Goal: Navigation & Orientation: Find specific page/section

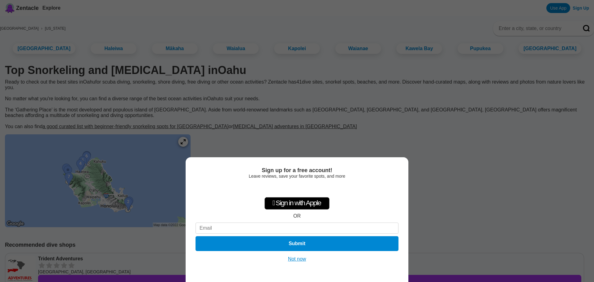
click at [297, 258] on button "Not now" at bounding box center [297, 259] width 22 height 6
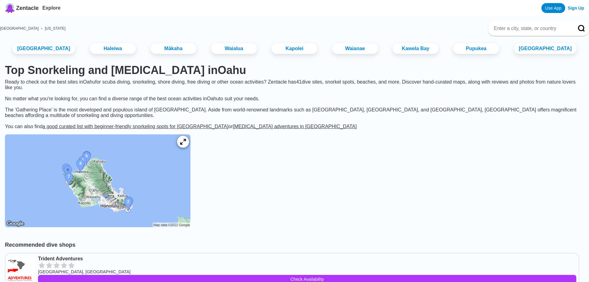
click at [186, 145] on icon at bounding box center [183, 142] width 6 height 6
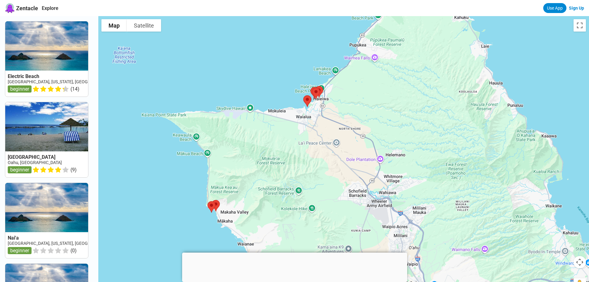
drag, startPoint x: 251, startPoint y: 69, endPoint x: 257, endPoint y: 172, distance: 103.8
click at [257, 172] on div at bounding box center [343, 157] width 491 height 282
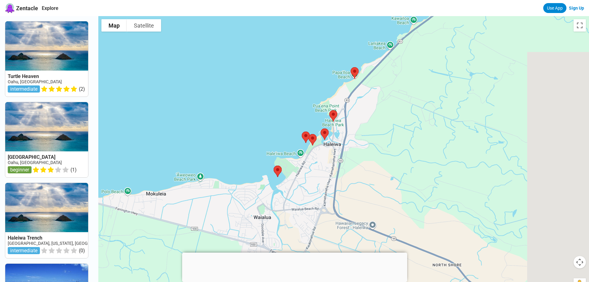
drag, startPoint x: 439, startPoint y: 171, endPoint x: 209, endPoint y: 199, distance: 231.9
click at [231, 216] on div at bounding box center [343, 157] width 491 height 282
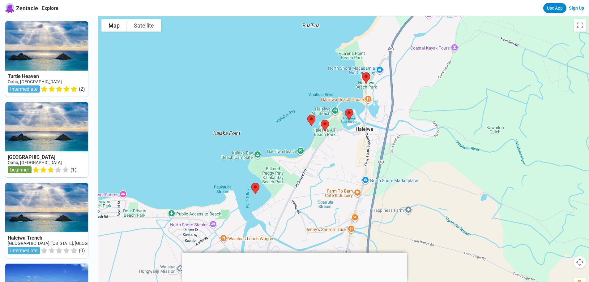
drag, startPoint x: 299, startPoint y: 177, endPoint x: 202, endPoint y: 175, distance: 97.2
click at [202, 175] on div at bounding box center [343, 157] width 491 height 282
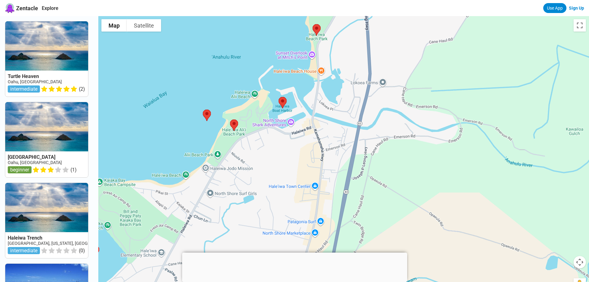
drag, startPoint x: 343, startPoint y: 114, endPoint x: 112, endPoint y: 150, distance: 233.6
click at [113, 150] on div at bounding box center [343, 157] width 491 height 282
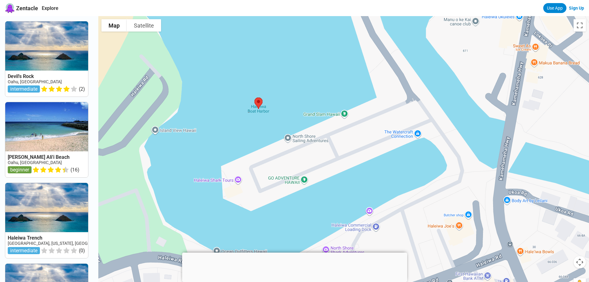
drag, startPoint x: 369, startPoint y: 96, endPoint x: 355, endPoint y: 190, distance: 95.0
click at [355, 190] on div at bounding box center [343, 157] width 491 height 282
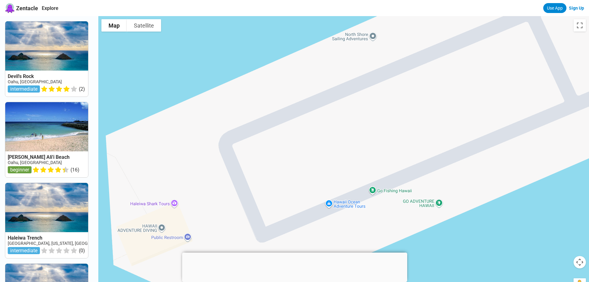
drag, startPoint x: 251, startPoint y: 136, endPoint x: 281, endPoint y: -31, distance: 169.2
click at [281, 0] on html "Zentacle Explore Use App Sign Up Devil's Rock [GEOGRAPHIC_DATA], [GEOGRAPHIC_DA…" at bounding box center [294, 258] width 589 height 516
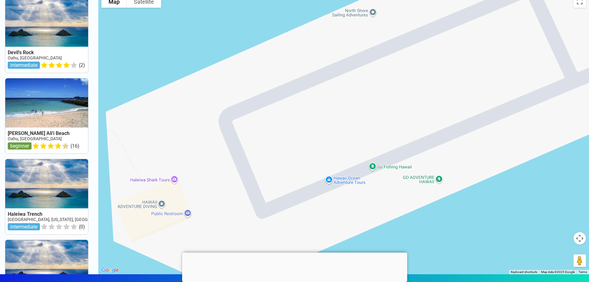
scroll to position [31, 0]
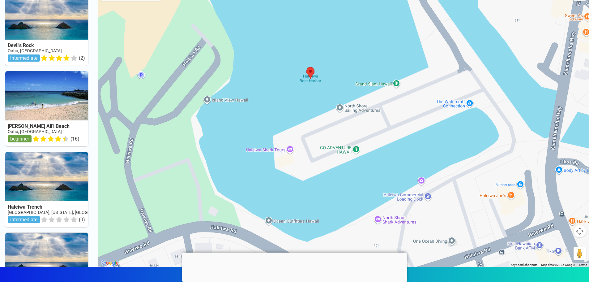
drag, startPoint x: 271, startPoint y: 25, endPoint x: 278, endPoint y: 111, distance: 86.6
click at [278, 111] on div at bounding box center [343, 126] width 491 height 282
